Goal: Find specific page/section: Find specific page/section

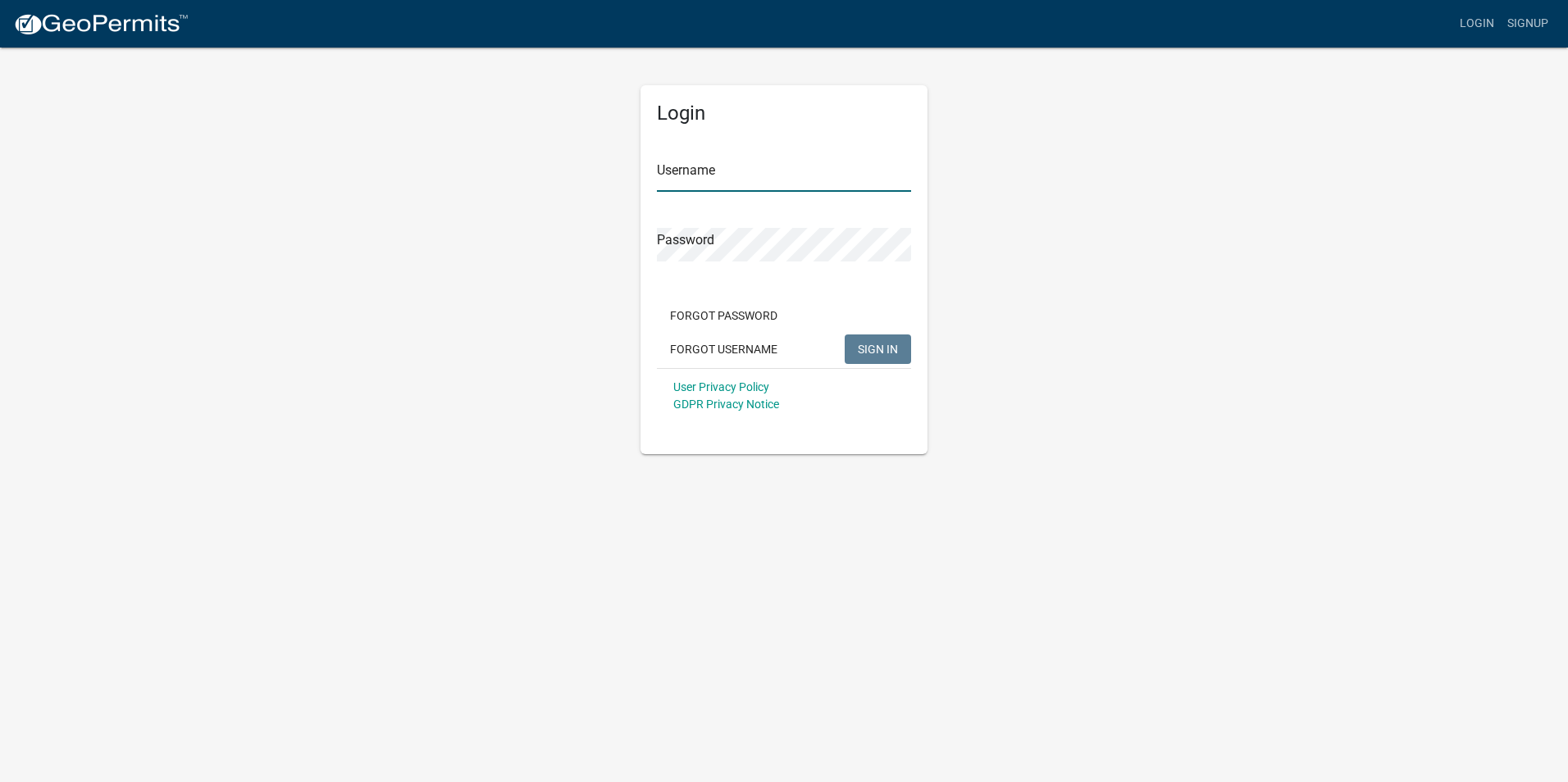
type input "Vpool"
click at [884, 349] on span "SIGN IN" at bounding box center [879, 349] width 41 height 14
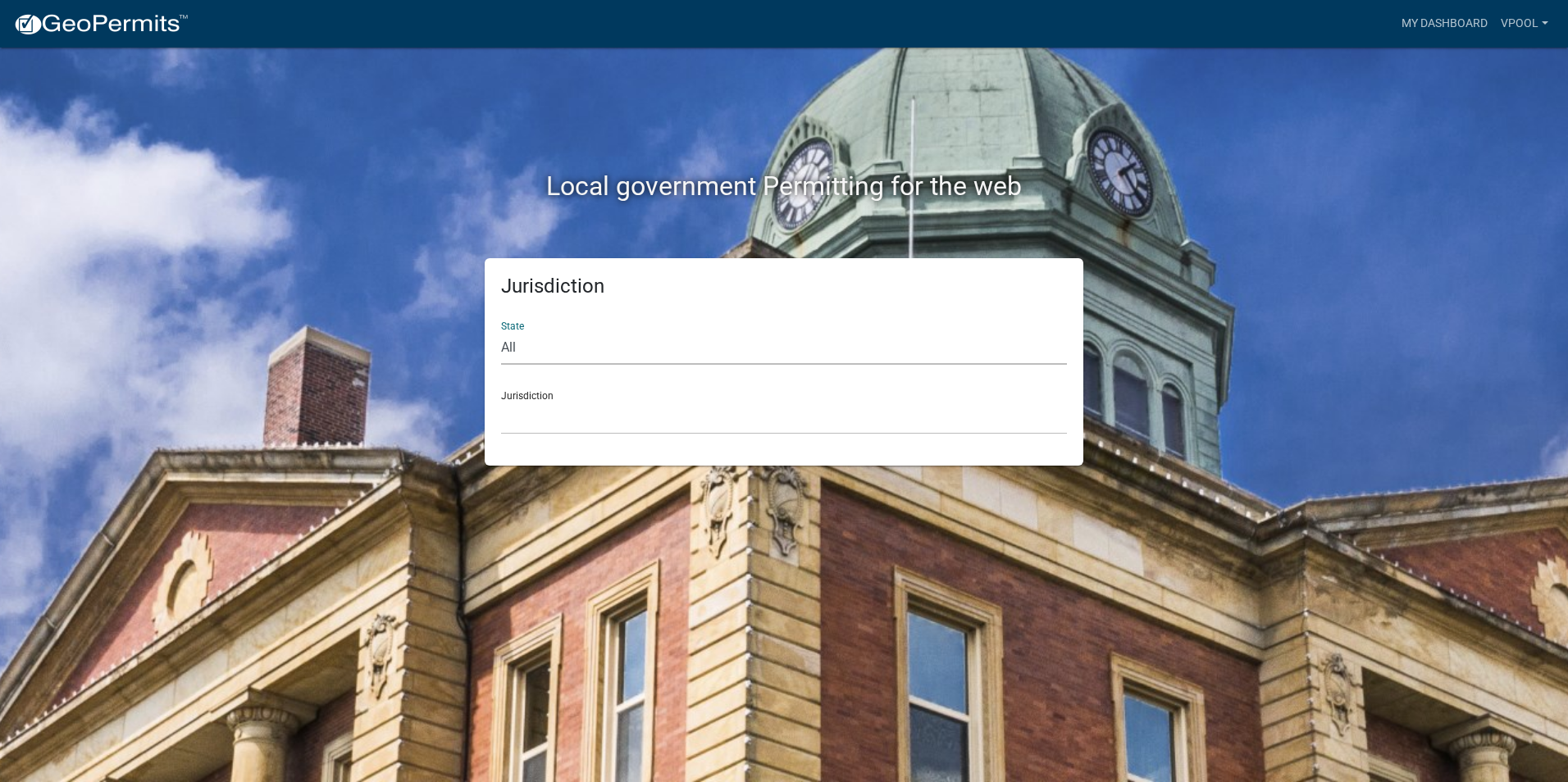
click at [532, 354] on select "All [US_STATE] [US_STATE] [US_STATE] [US_STATE] [US_STATE] [US_STATE] [US_STATE…" at bounding box center [784, 348] width 566 height 34
select select "[US_STATE]"
click at [501, 331] on select "All [US_STATE] [US_STATE] [US_STATE] [US_STATE] [US_STATE] [US_STATE] [US_STATE…" at bounding box center [784, 348] width 566 height 34
click at [552, 421] on select "[GEOGRAPHIC_DATA], [US_STATE] [GEOGRAPHIC_DATA], [US_STATE] [GEOGRAPHIC_DATA], …" at bounding box center [784, 417] width 566 height 34
